Goal: Task Accomplishment & Management: Use online tool/utility

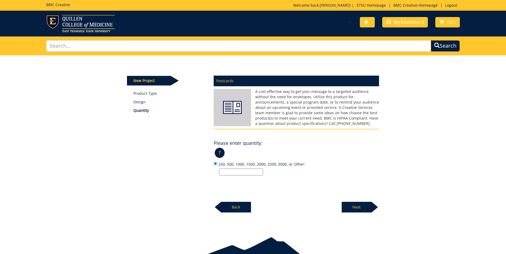
click at [252, 174] on input "250, 500, 1000, 1500, 2000, 2500, 5000, or Other:" at bounding box center [241, 172] width 44 height 7
type input "250"
click at [357, 206] on p "Next" at bounding box center [357, 207] width 30 height 11
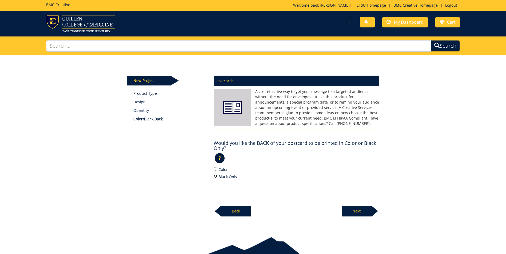
click at [214, 176] on input "Black Only" at bounding box center [215, 176] width 3 height 3
radio input "true"
click at [361, 212] on p "Next" at bounding box center [357, 211] width 30 height 11
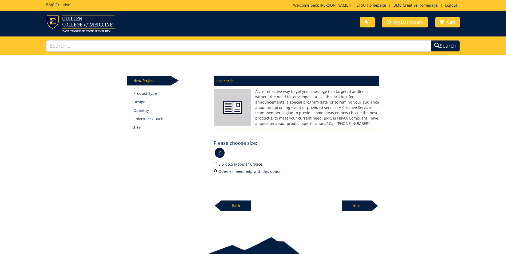
click at [214, 172] on input "Other / I need help with this option" at bounding box center [215, 170] width 3 height 3
radio input "true"
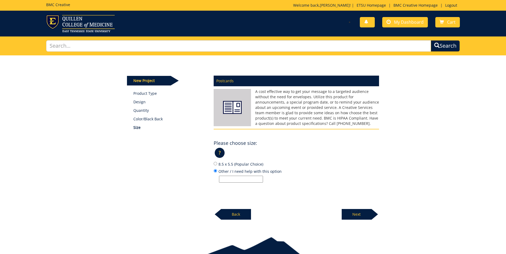
click at [223, 179] on input "Other / I need help with this option" at bounding box center [241, 179] width 44 height 7
type input "7 x 5"
click at [366, 214] on p "Next" at bounding box center [357, 214] width 30 height 11
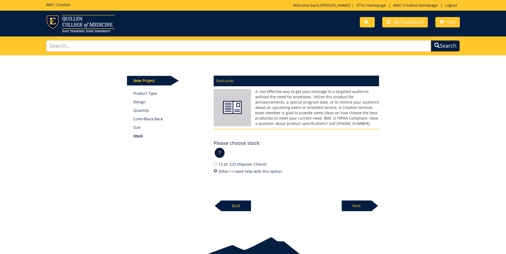
click at [215, 171] on input "Other / I need help with this option:" at bounding box center [215, 170] width 3 height 3
radio input "true"
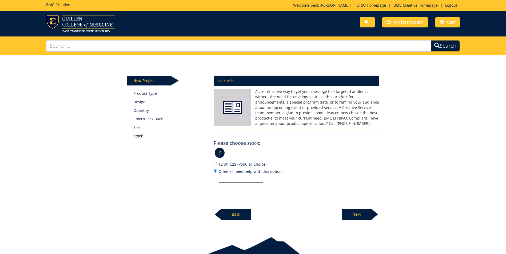
click at [224, 178] on input "Other / I need help with this option:" at bounding box center [241, 179] width 44 height 7
type input "12 pt. C1S"
click at [361, 218] on p "Next" at bounding box center [357, 214] width 30 height 11
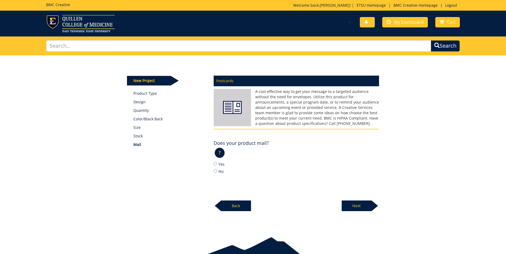
click at [221, 154] on p "?" at bounding box center [220, 153] width 10 height 10
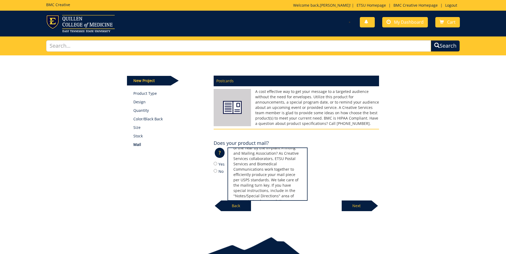
scroll to position [49, 0]
